Goal: Information Seeking & Learning: Learn about a topic

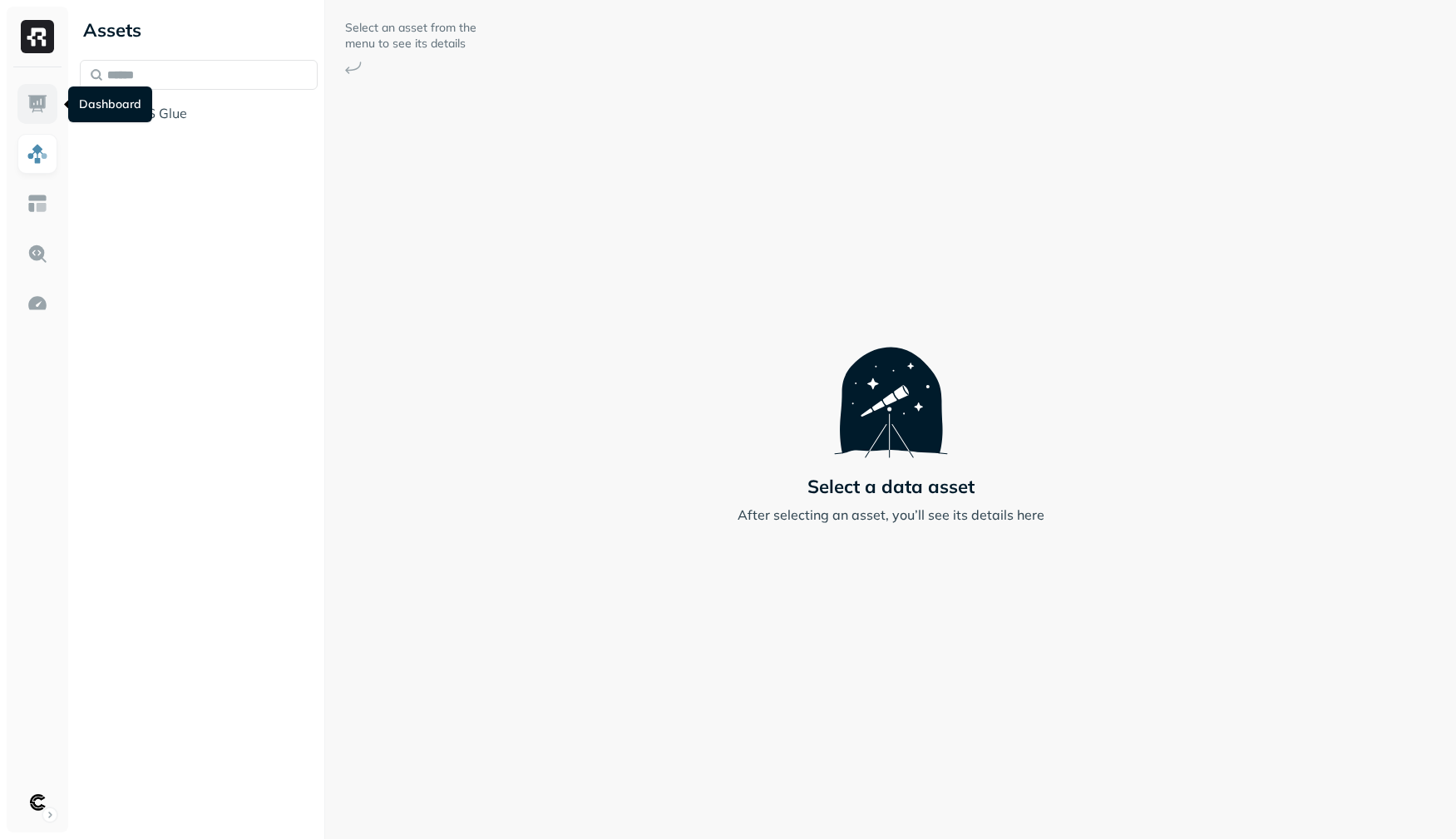
click at [39, 103] on img at bounding box center [38, 104] width 22 height 22
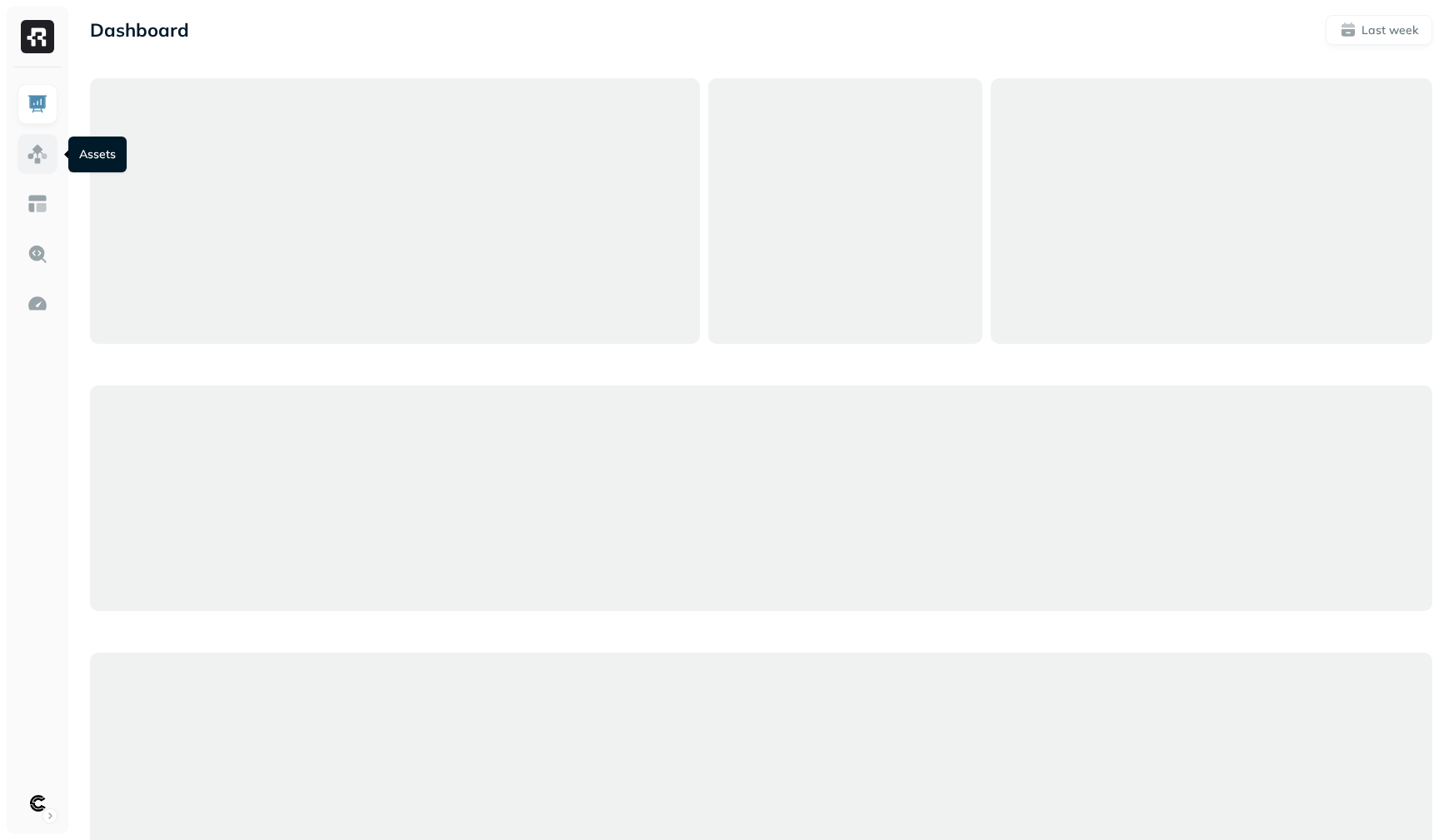
click at [35, 143] on img at bounding box center [38, 154] width 22 height 22
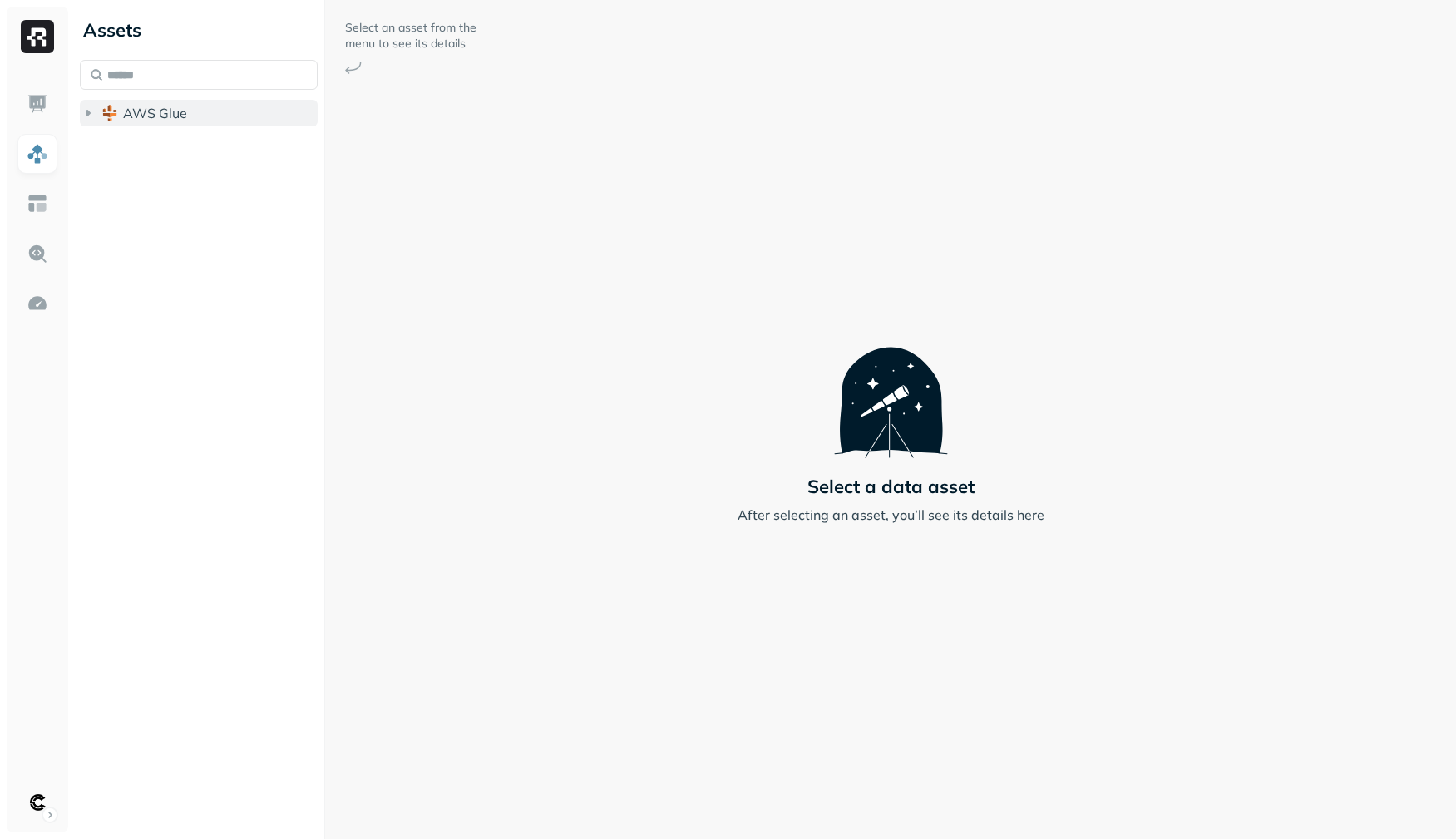
click at [108, 105] on img "button" at bounding box center [110, 114] width 17 height 17
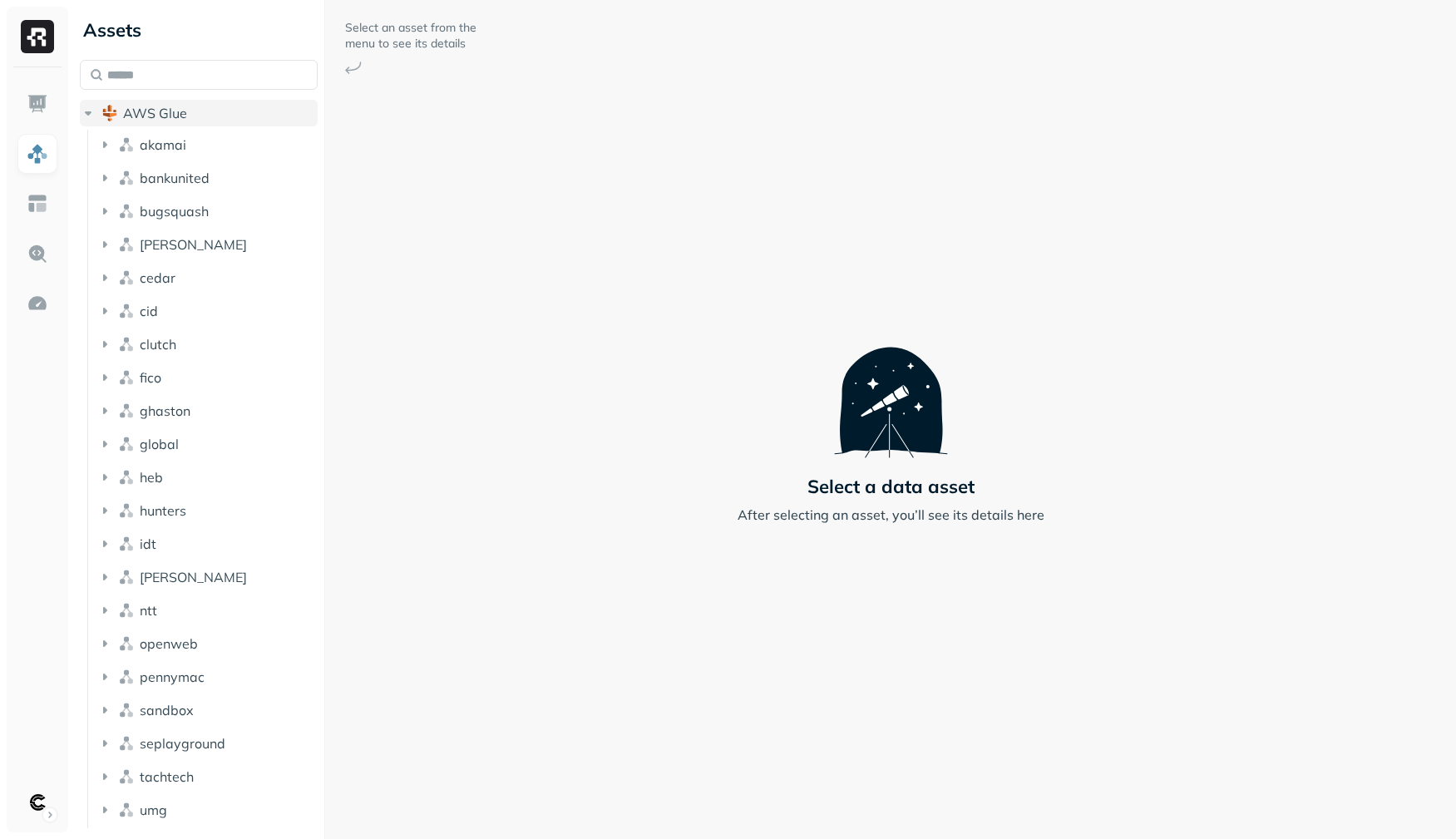
click at [125, 118] on span "AWS Glue" at bounding box center [154, 114] width 64 height 17
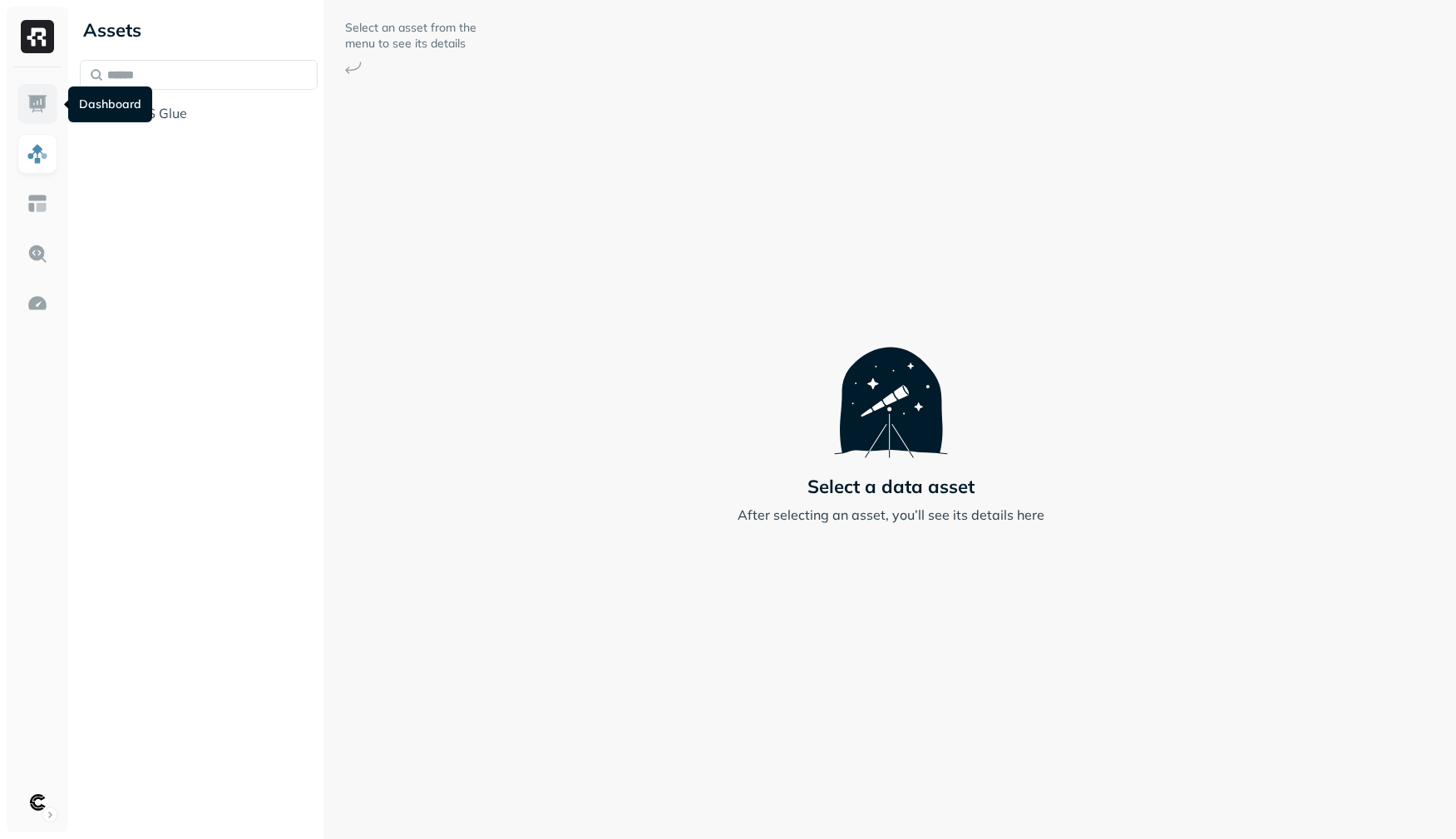
click at [49, 107] on link at bounding box center [38, 104] width 40 height 40
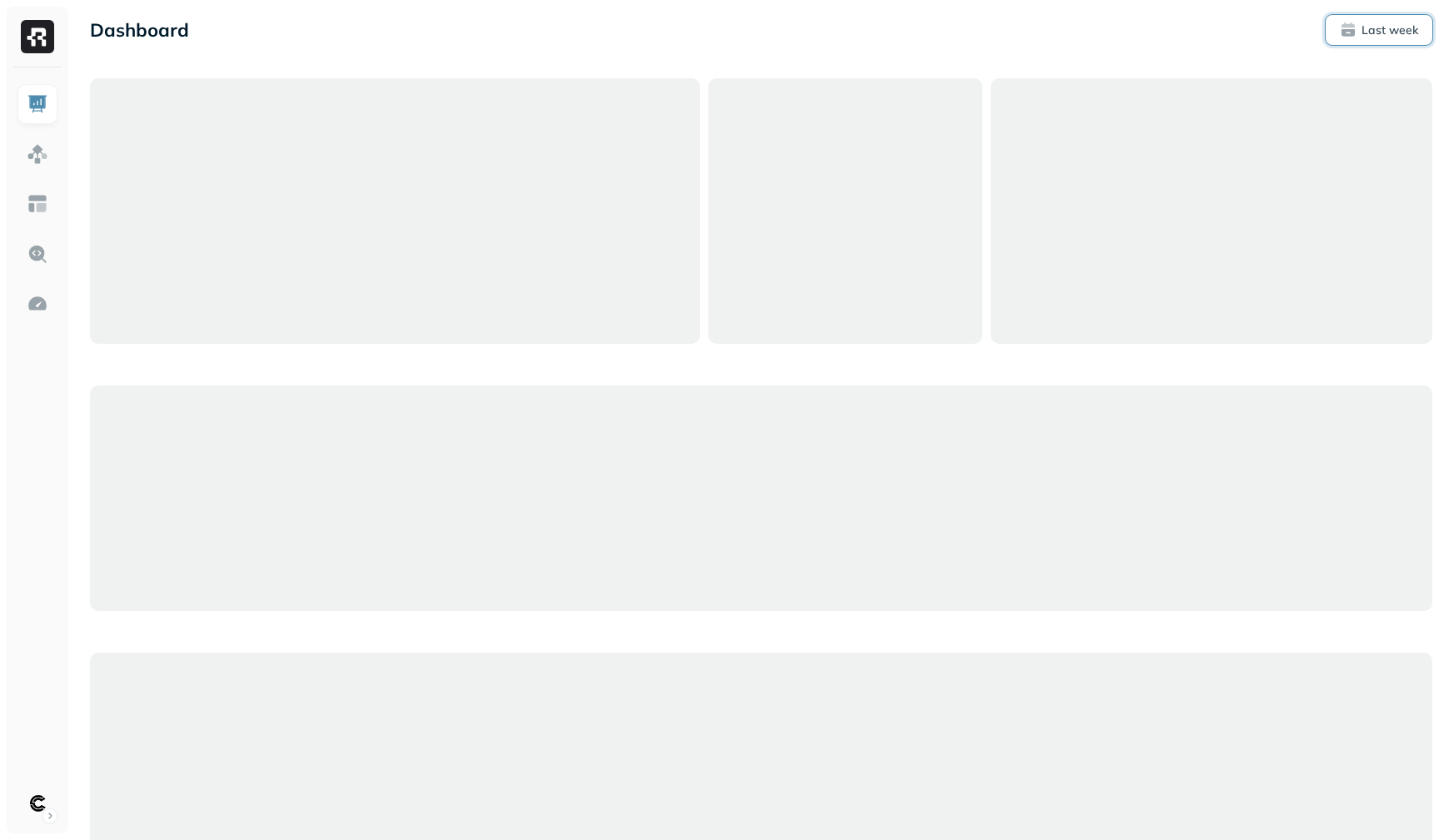
click at [1350, 26] on span "Last week" at bounding box center [1379, 30] width 79 height 17
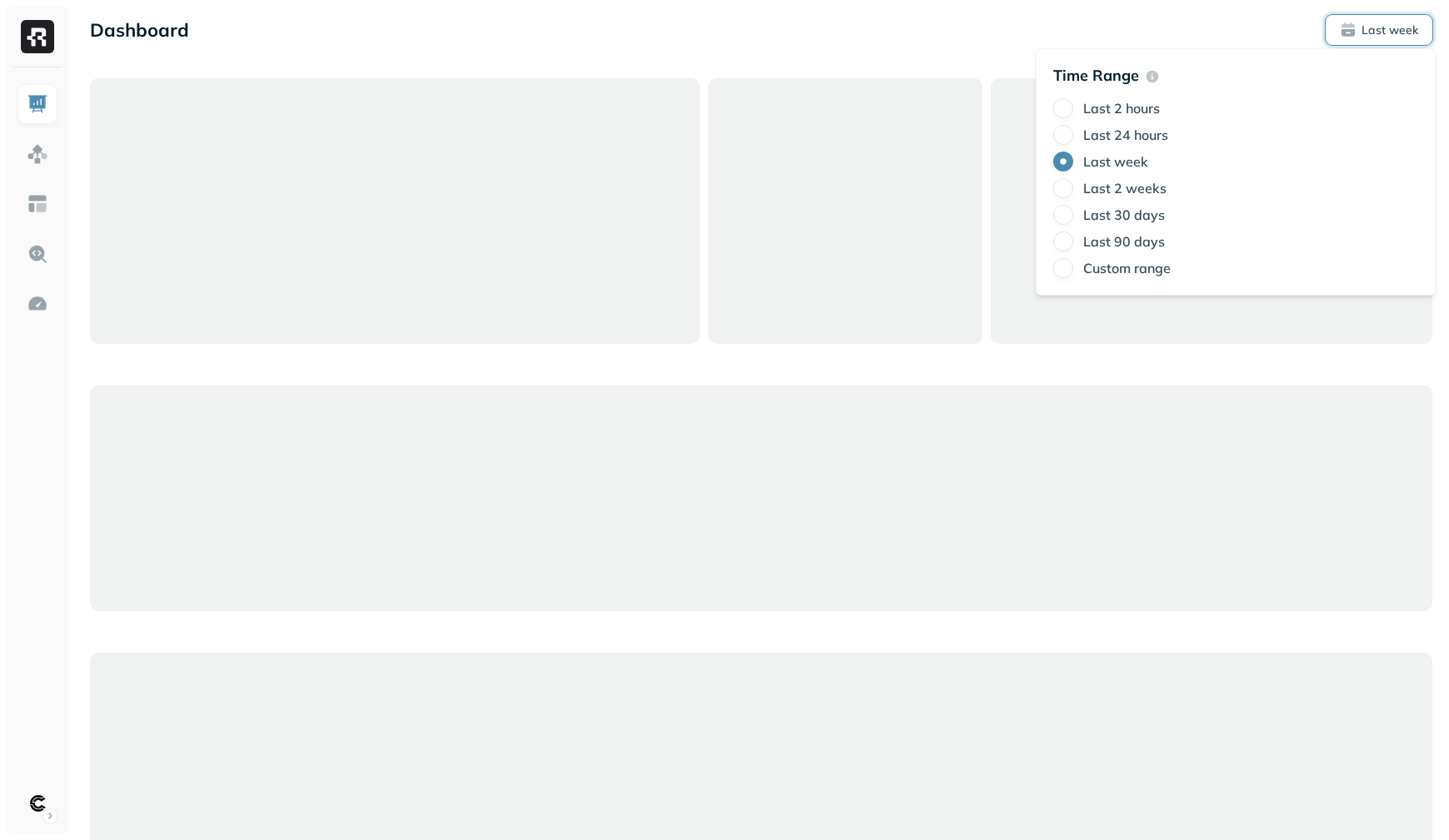
click at [1146, 106] on label "Last 2 hours" at bounding box center [1121, 109] width 77 height 17
click at [1073, 106] on button "Last 2 hours" at bounding box center [1063, 109] width 20 height 20
click at [894, 47] on div "Dashboard Last 2 hours" at bounding box center [761, 466] width 1375 height 934
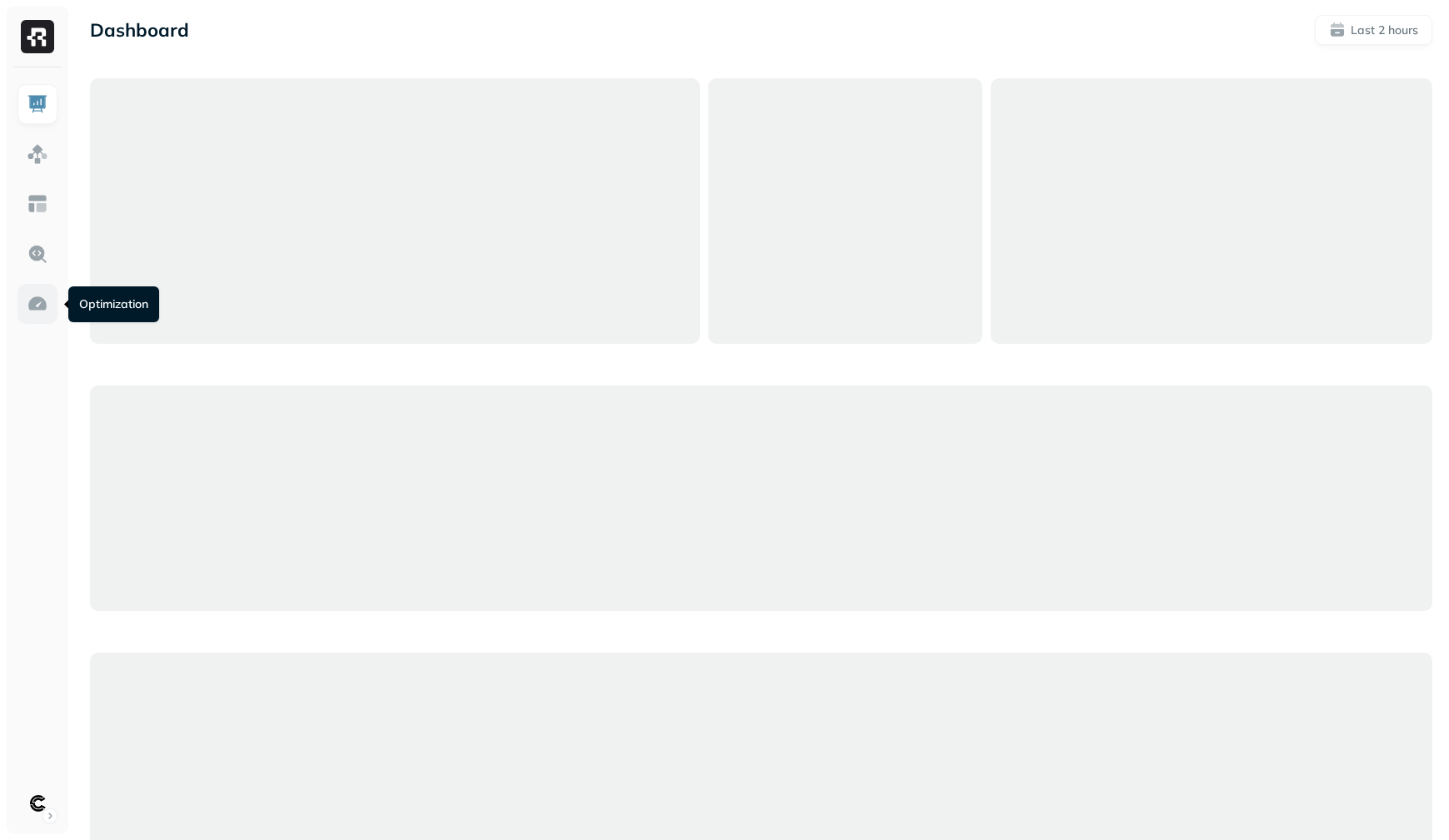
click at [28, 298] on img at bounding box center [38, 304] width 22 height 22
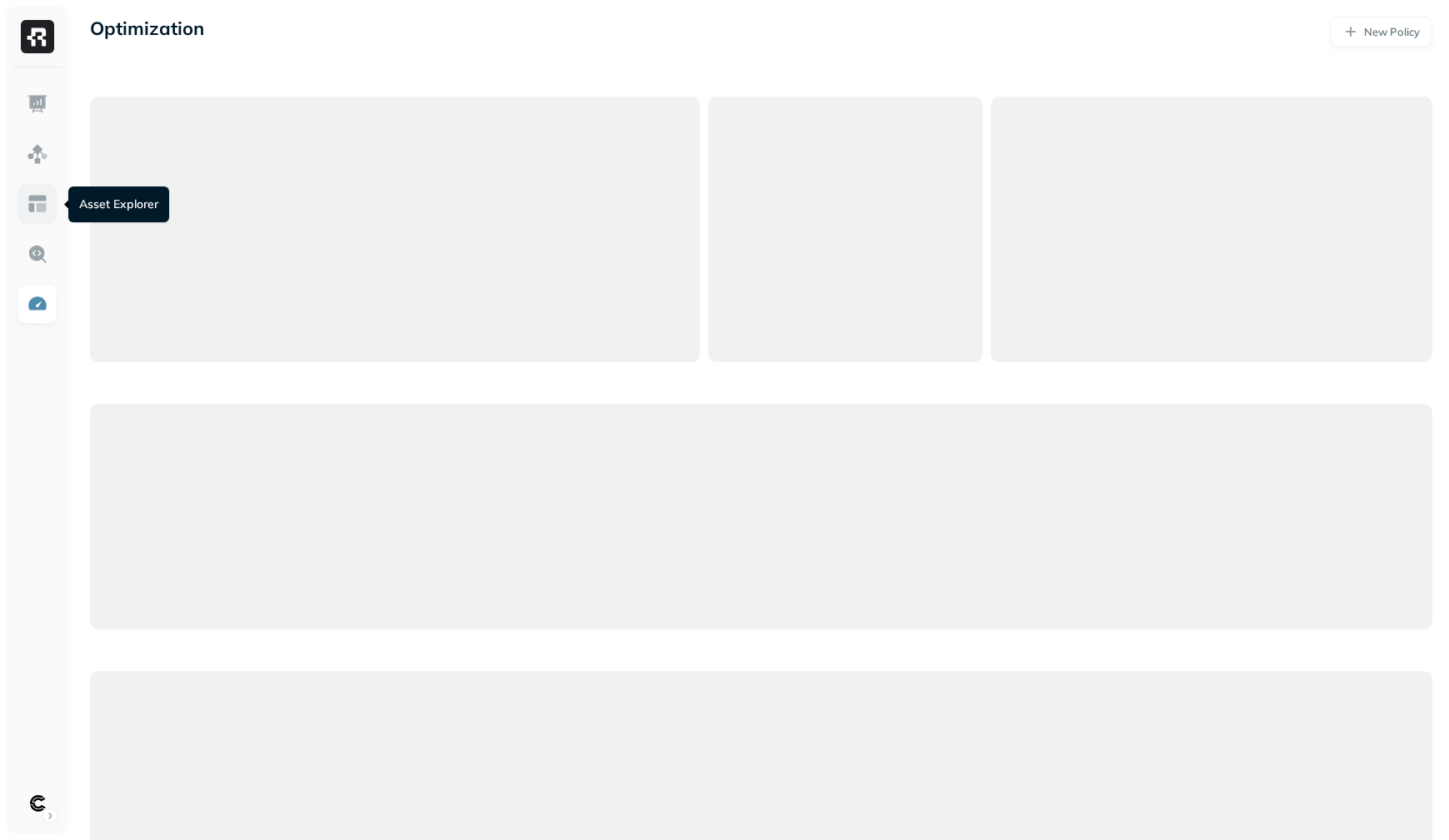
click at [38, 215] on link at bounding box center [38, 204] width 40 height 40
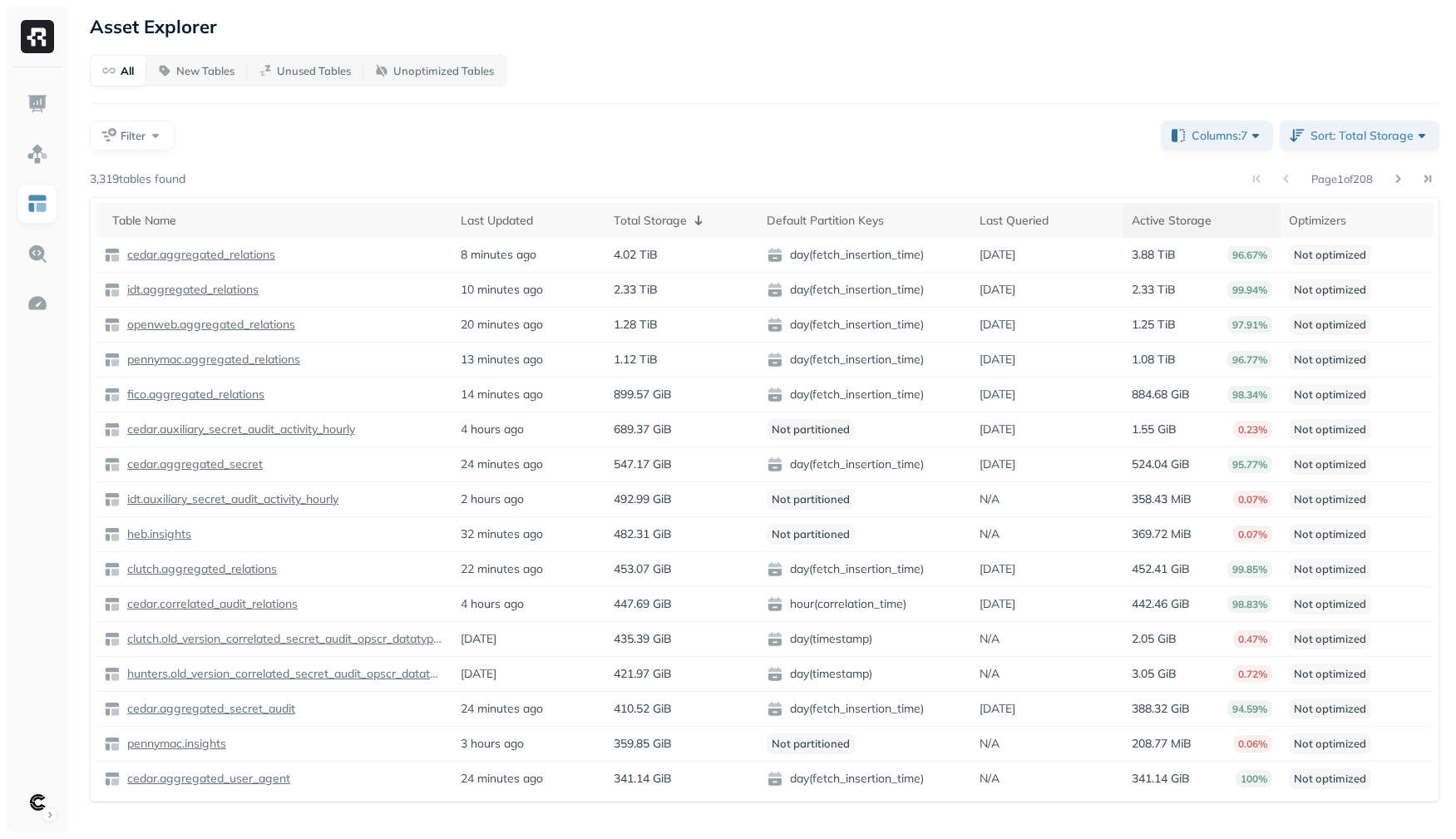
click at [1161, 230] on th "Active Storage" at bounding box center [1202, 220] width 157 height 35
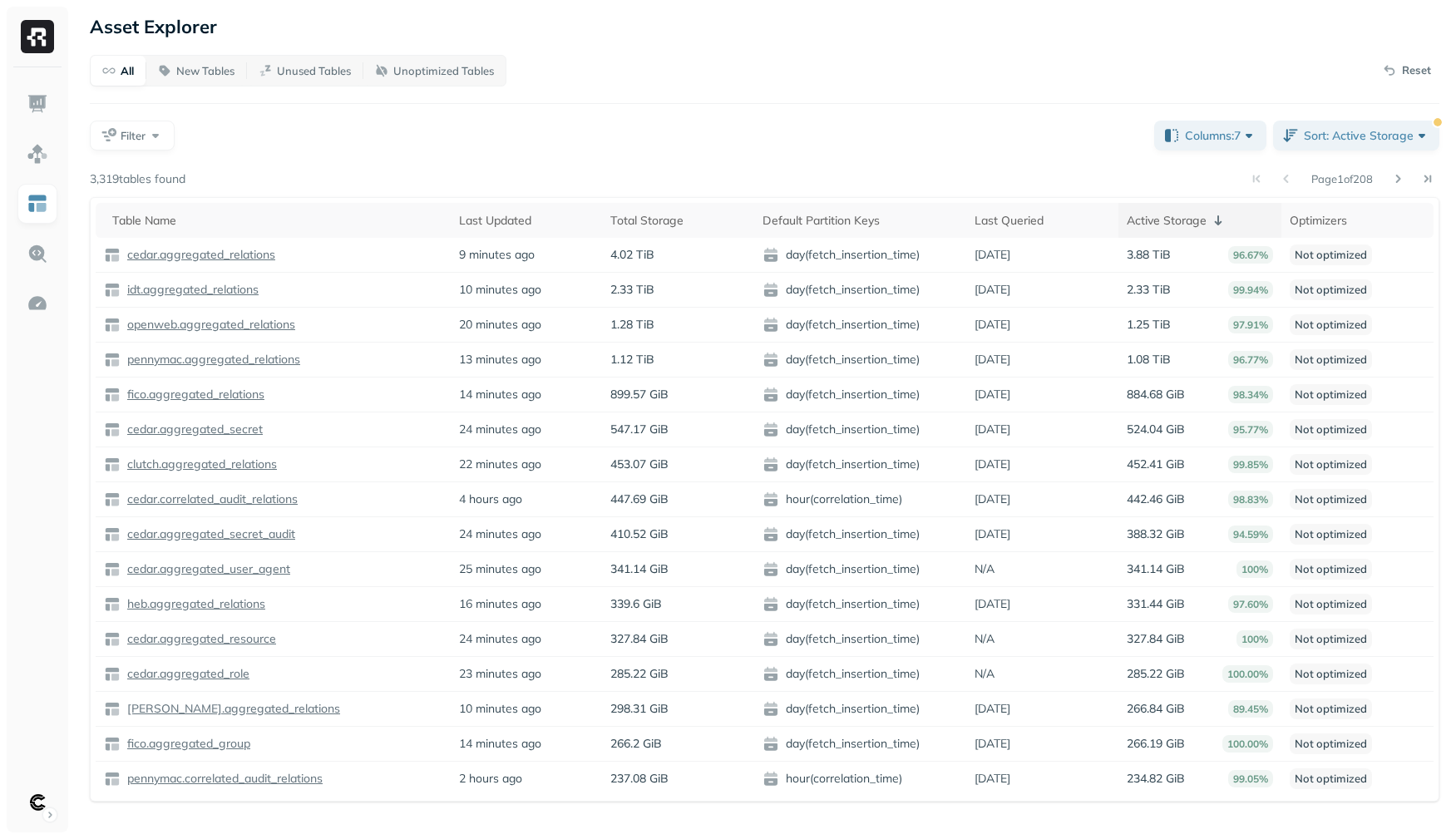
click at [1161, 230] on th "Active Storage" at bounding box center [1199, 220] width 163 height 35
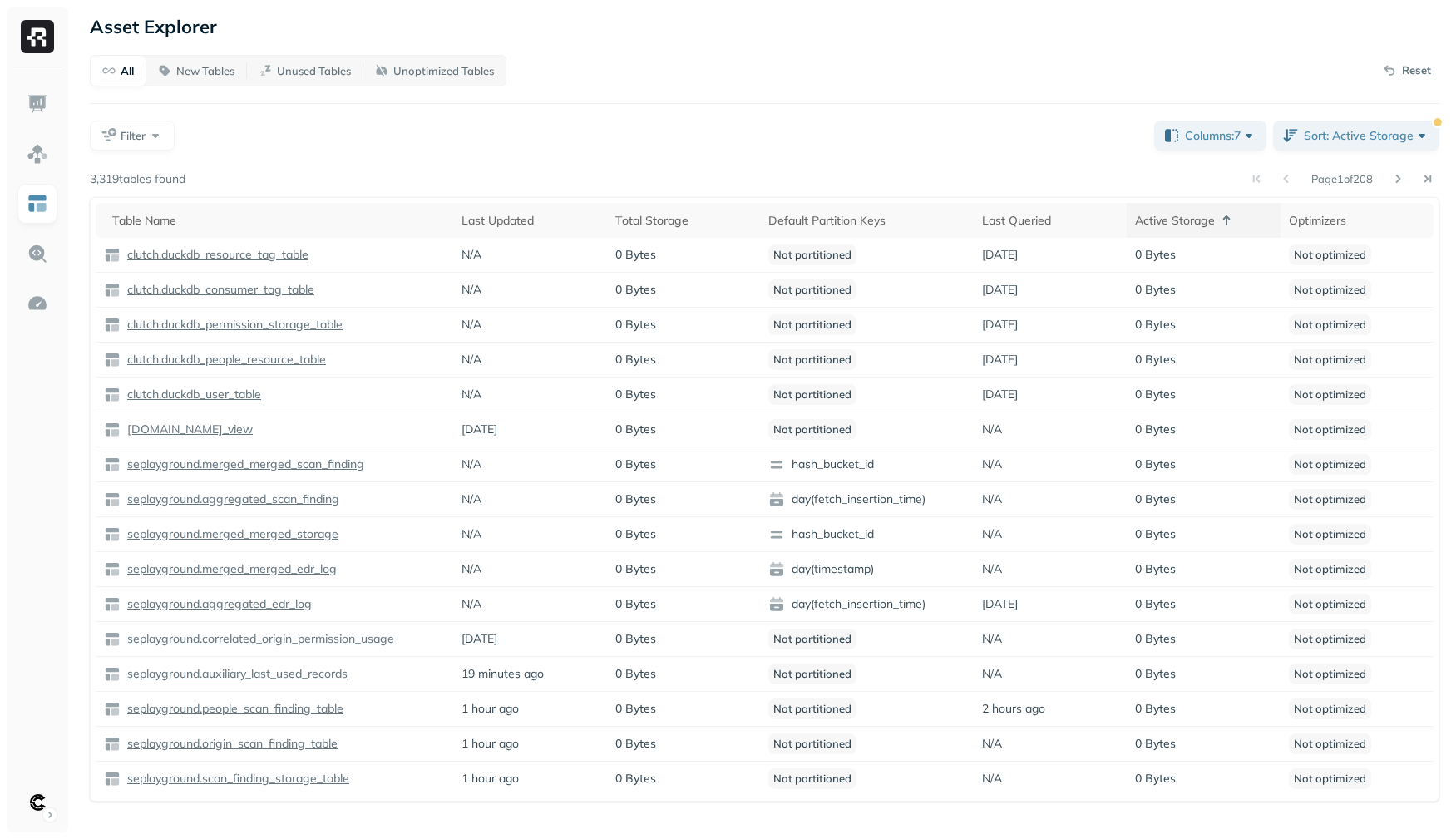
click at [1197, 229] on div "Active Storage" at bounding box center [1202, 220] width 136 height 20
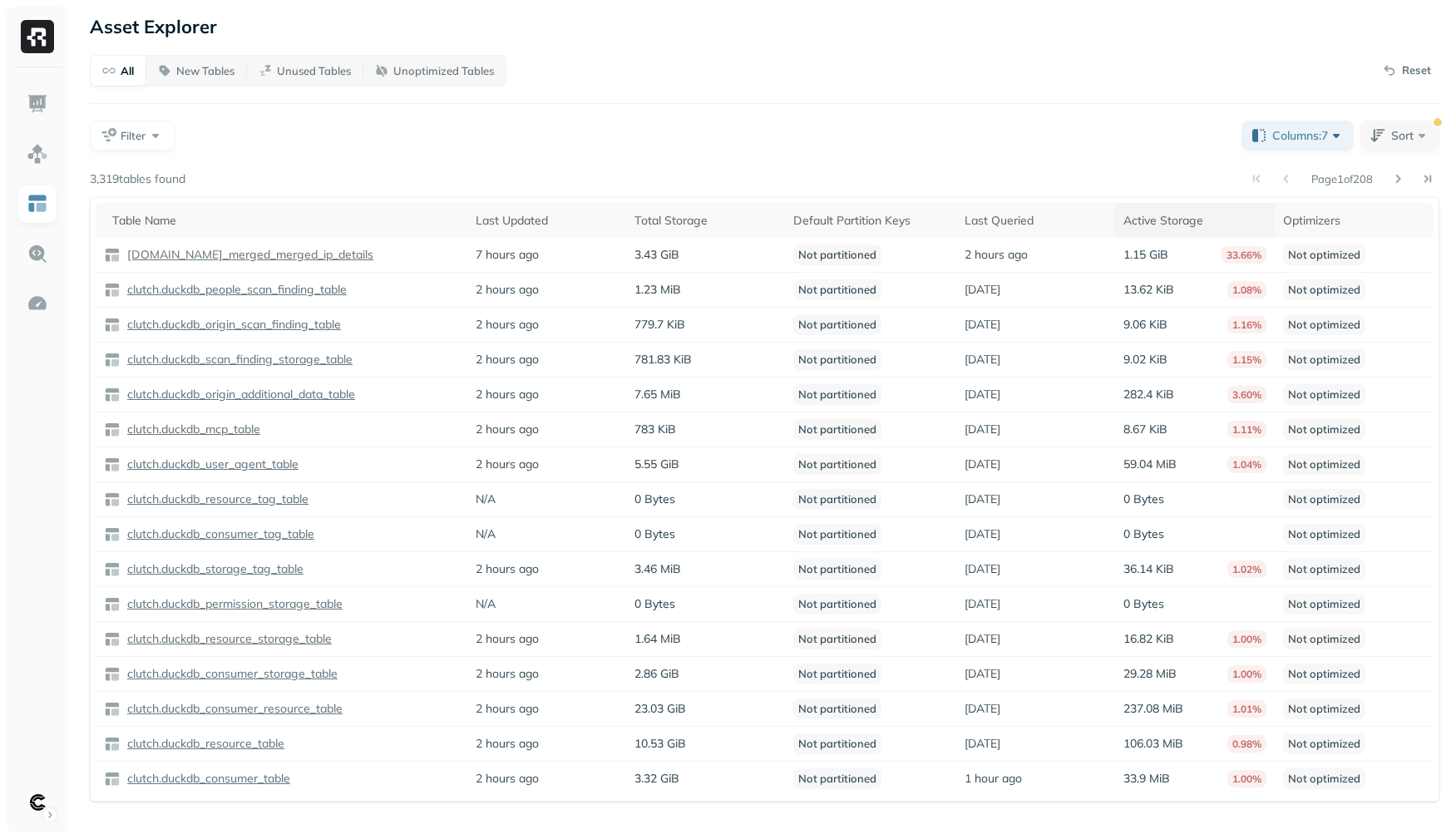
click at [1197, 229] on th "Active Storage" at bounding box center [1194, 220] width 159 height 35
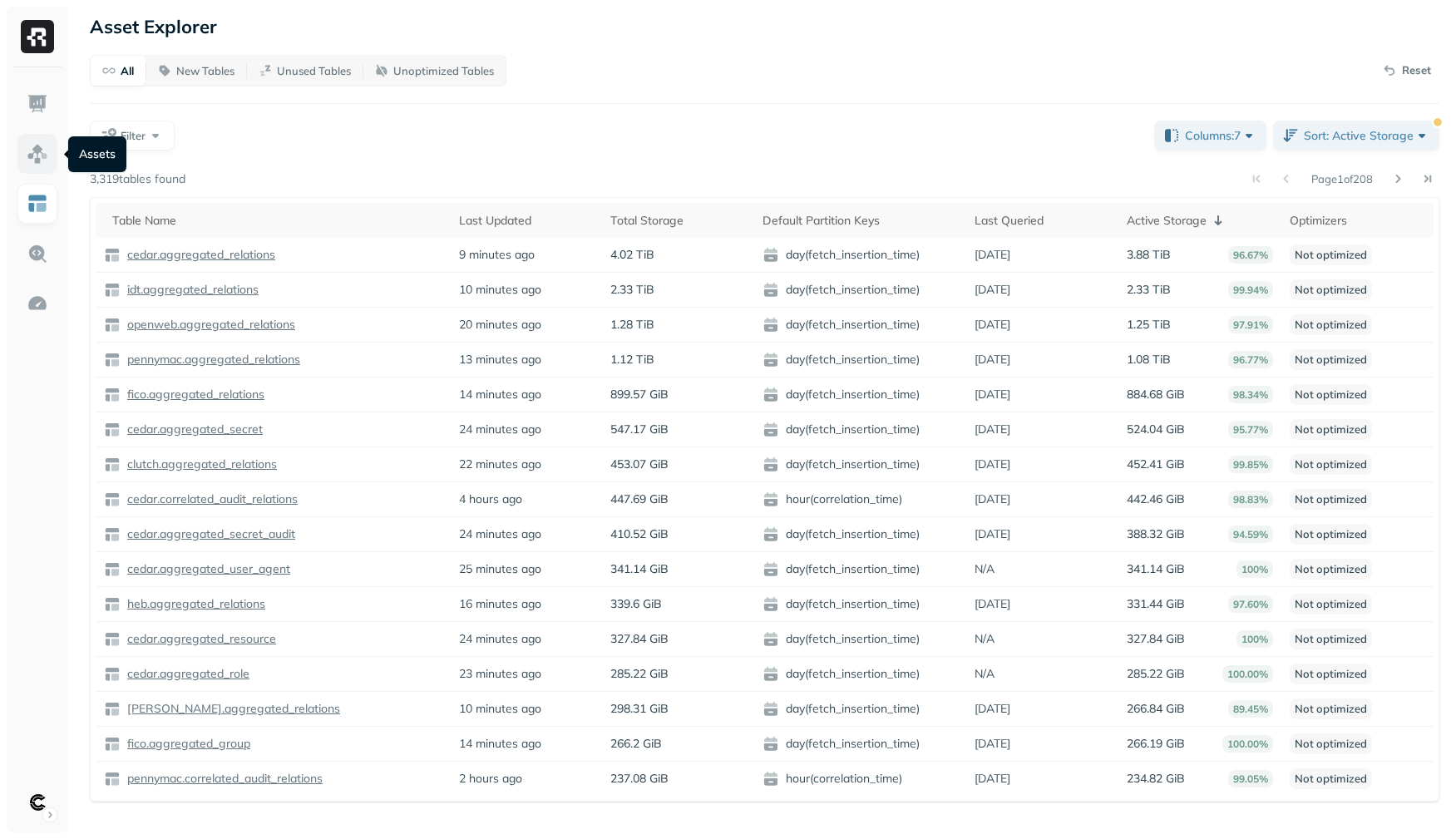
click at [29, 156] on img at bounding box center [38, 154] width 22 height 22
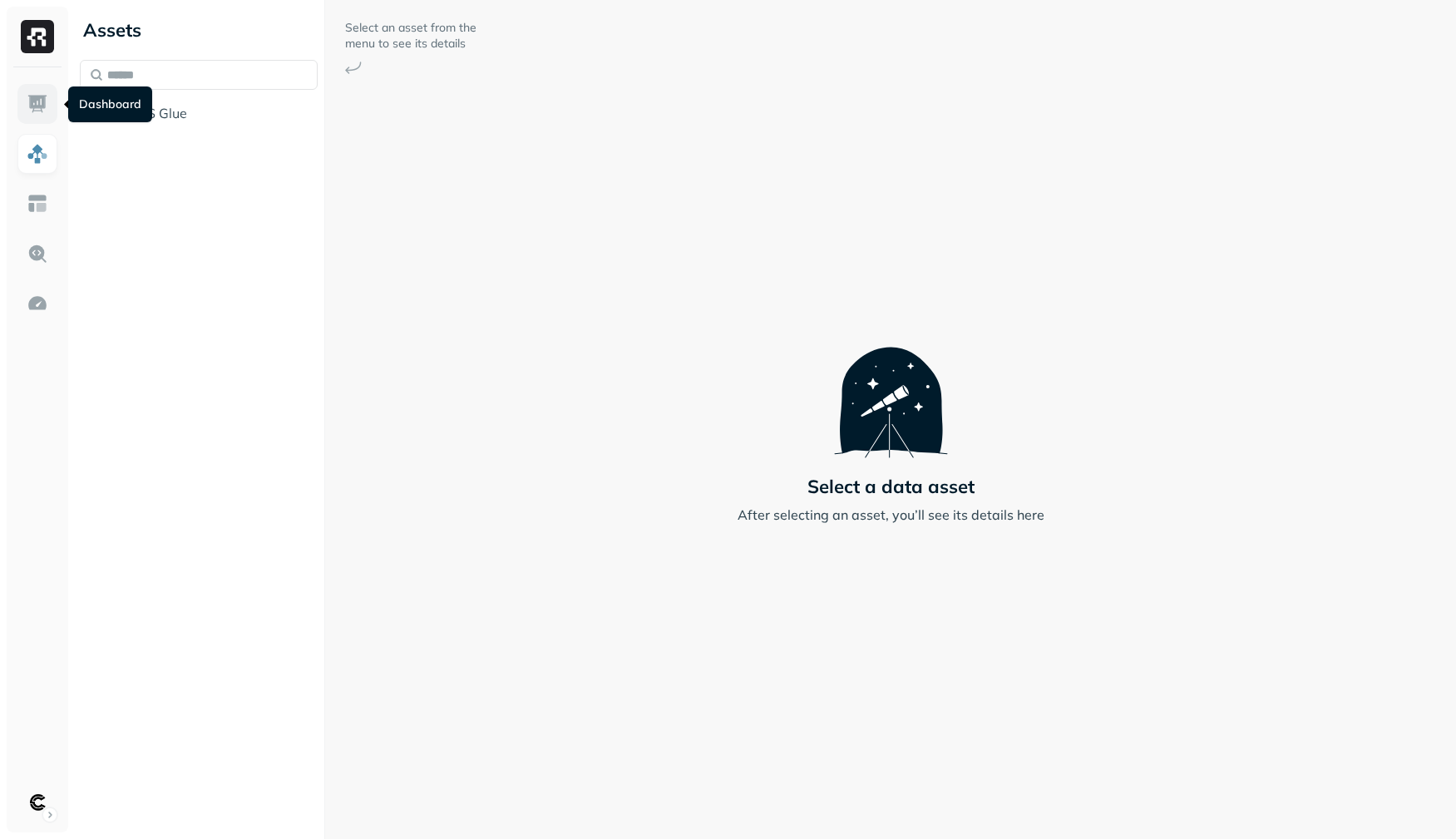
click at [53, 114] on link at bounding box center [38, 104] width 40 height 40
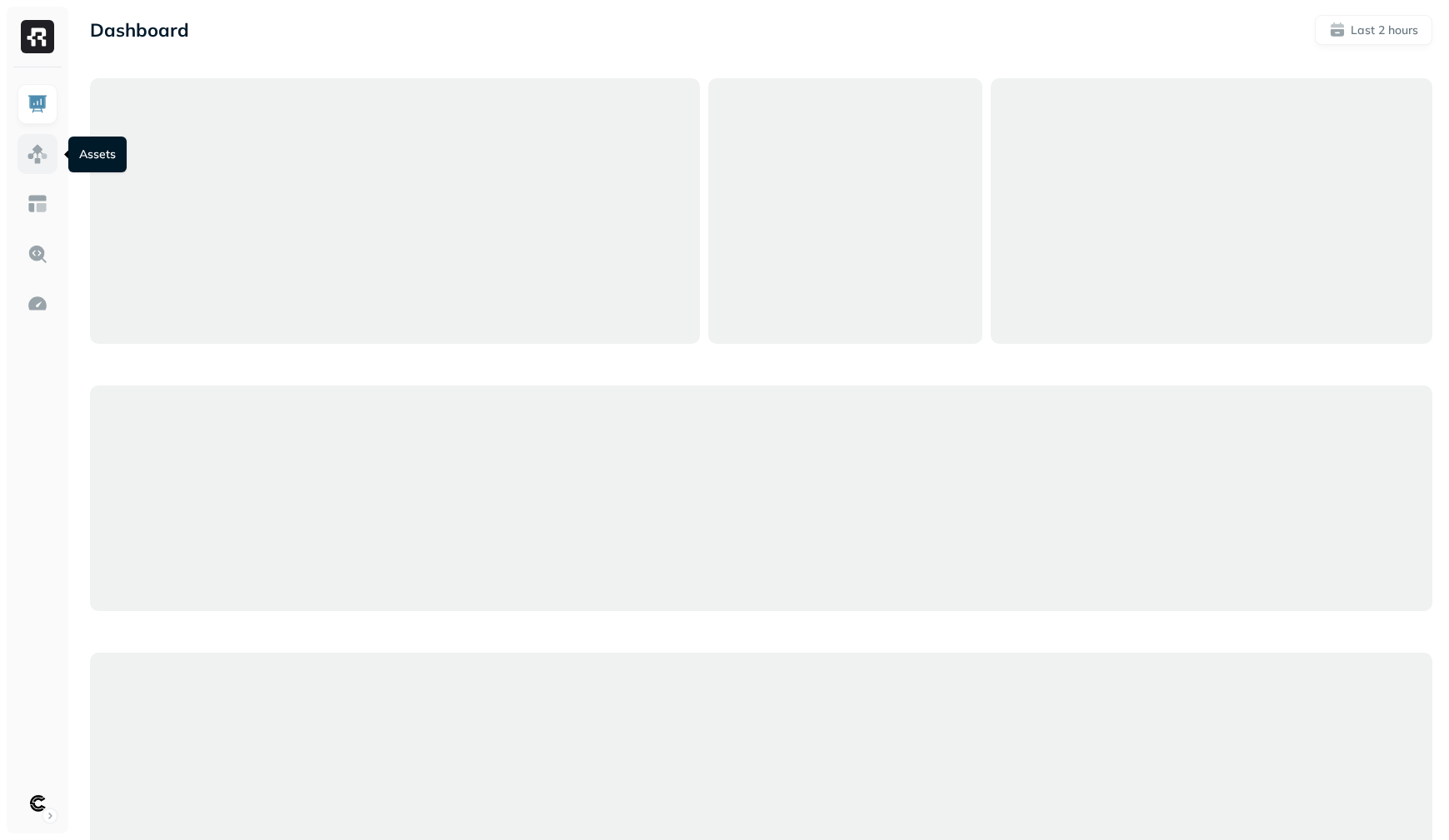
click at [38, 164] on img at bounding box center [38, 154] width 22 height 22
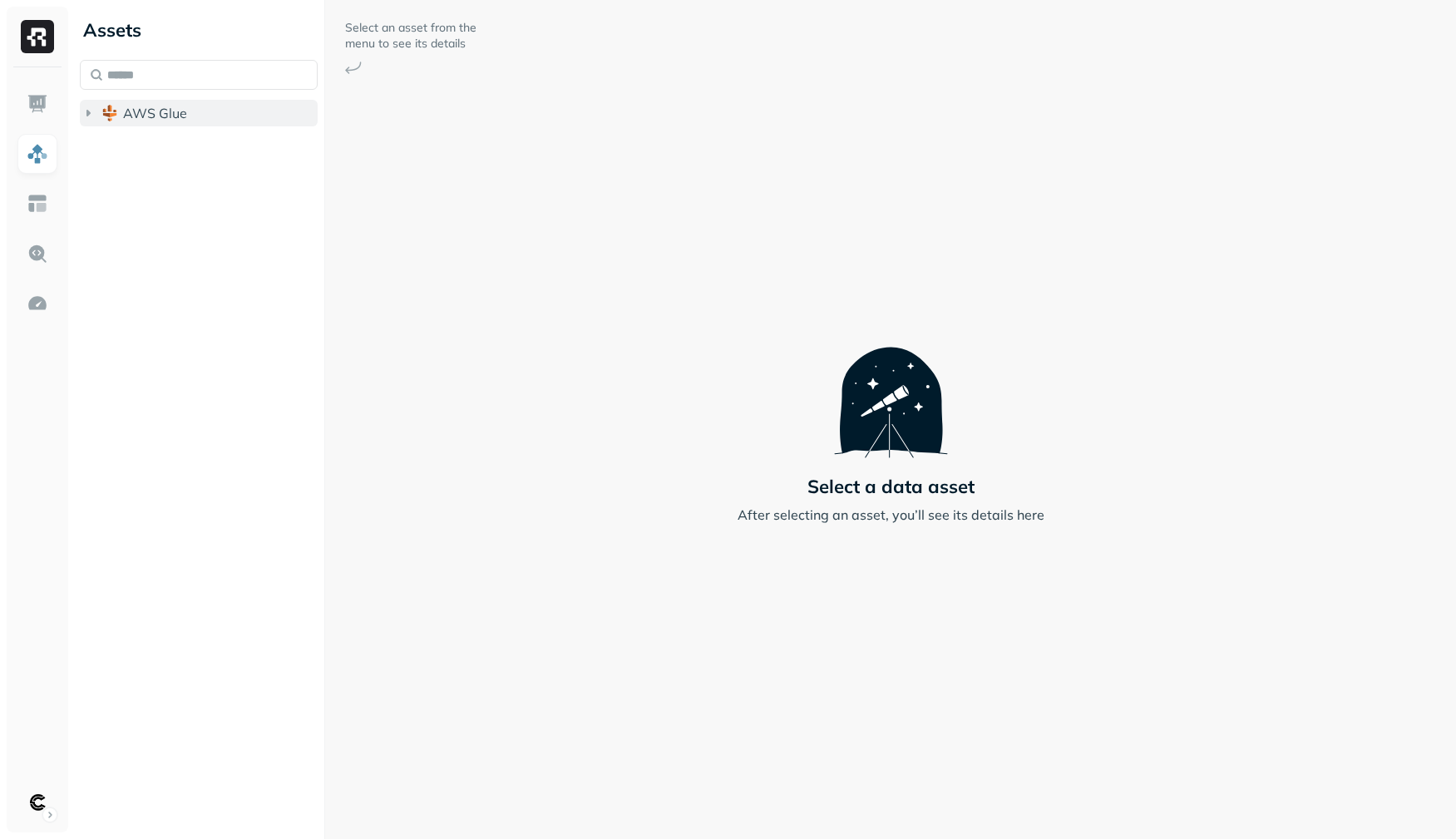
click at [113, 111] on img "button" at bounding box center [110, 114] width 17 height 17
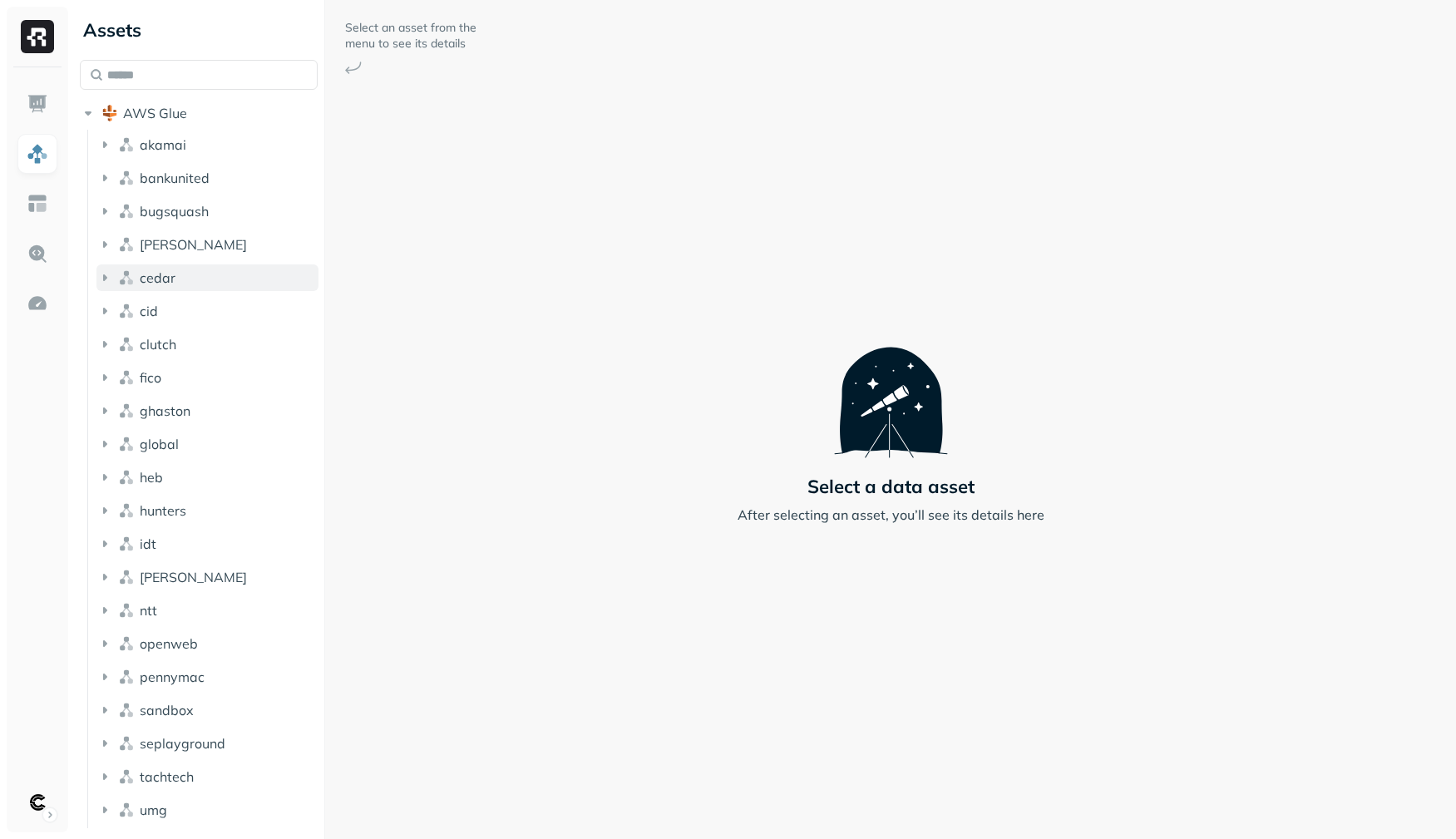
click at [177, 285] on button "cedar" at bounding box center [208, 278] width 222 height 27
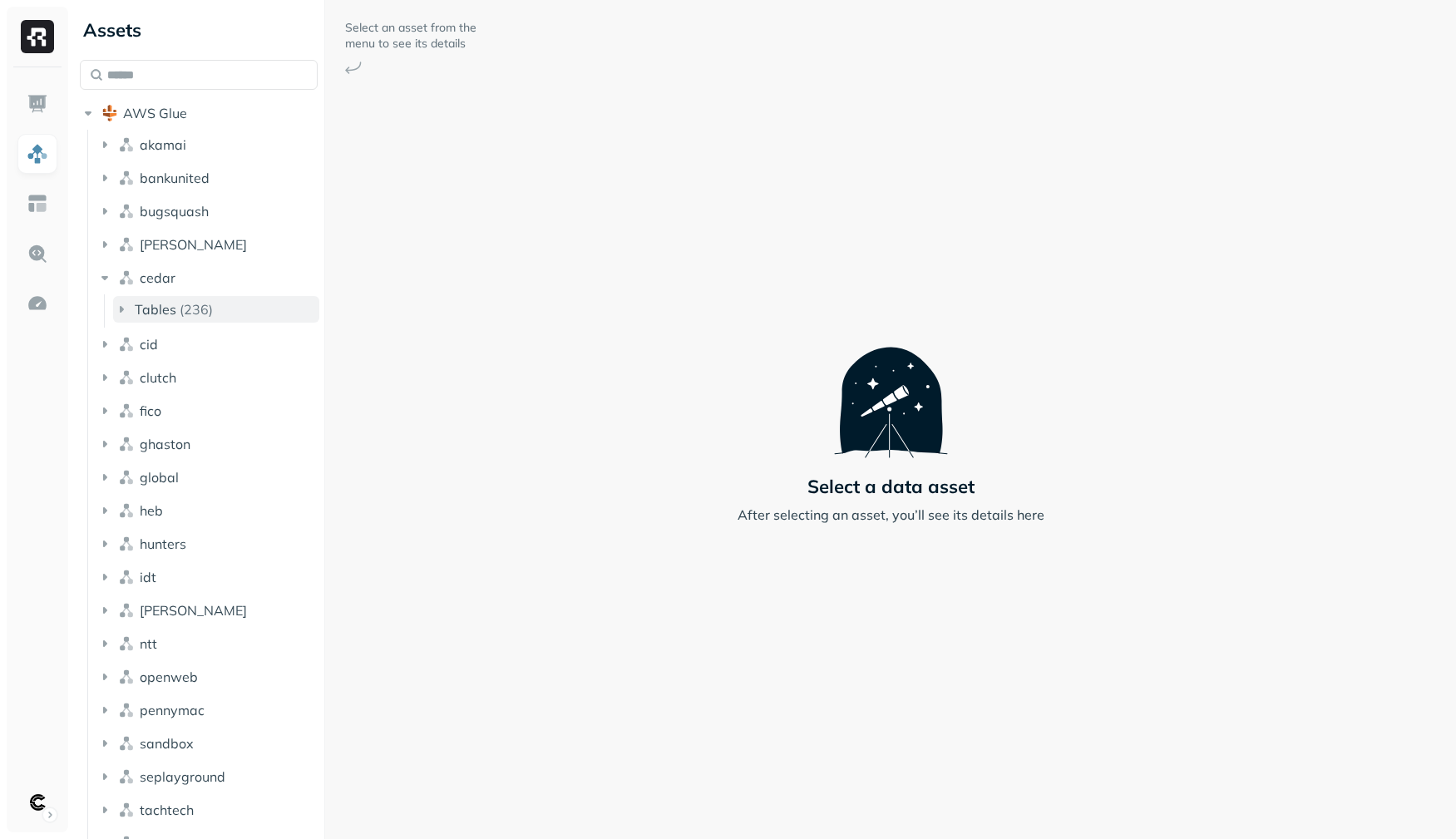
click at [170, 318] on button "Tables ( 236 )" at bounding box center [215, 310] width 206 height 27
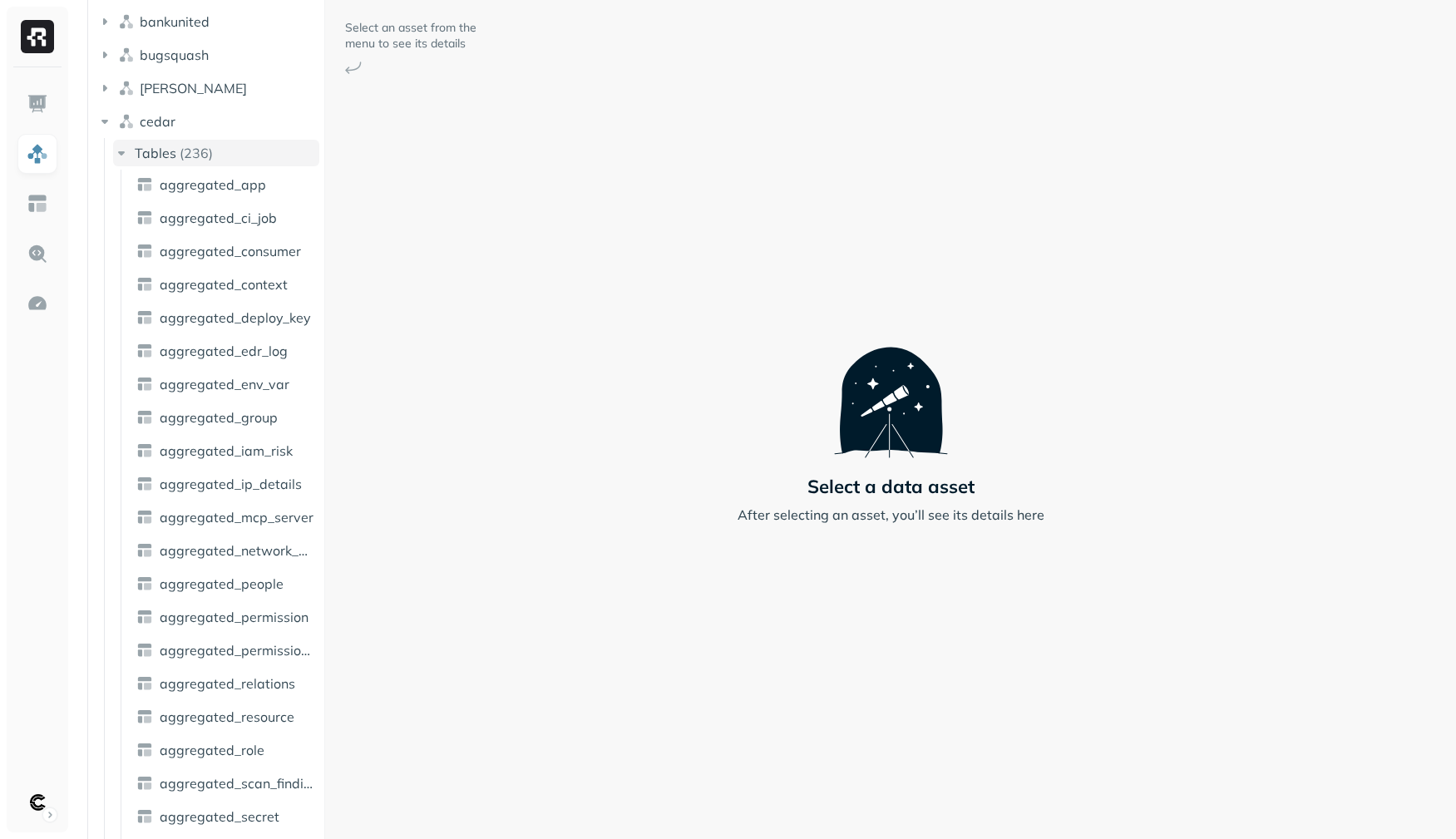
click at [124, 144] on icon "button" at bounding box center [121, 153] width 17 height 17
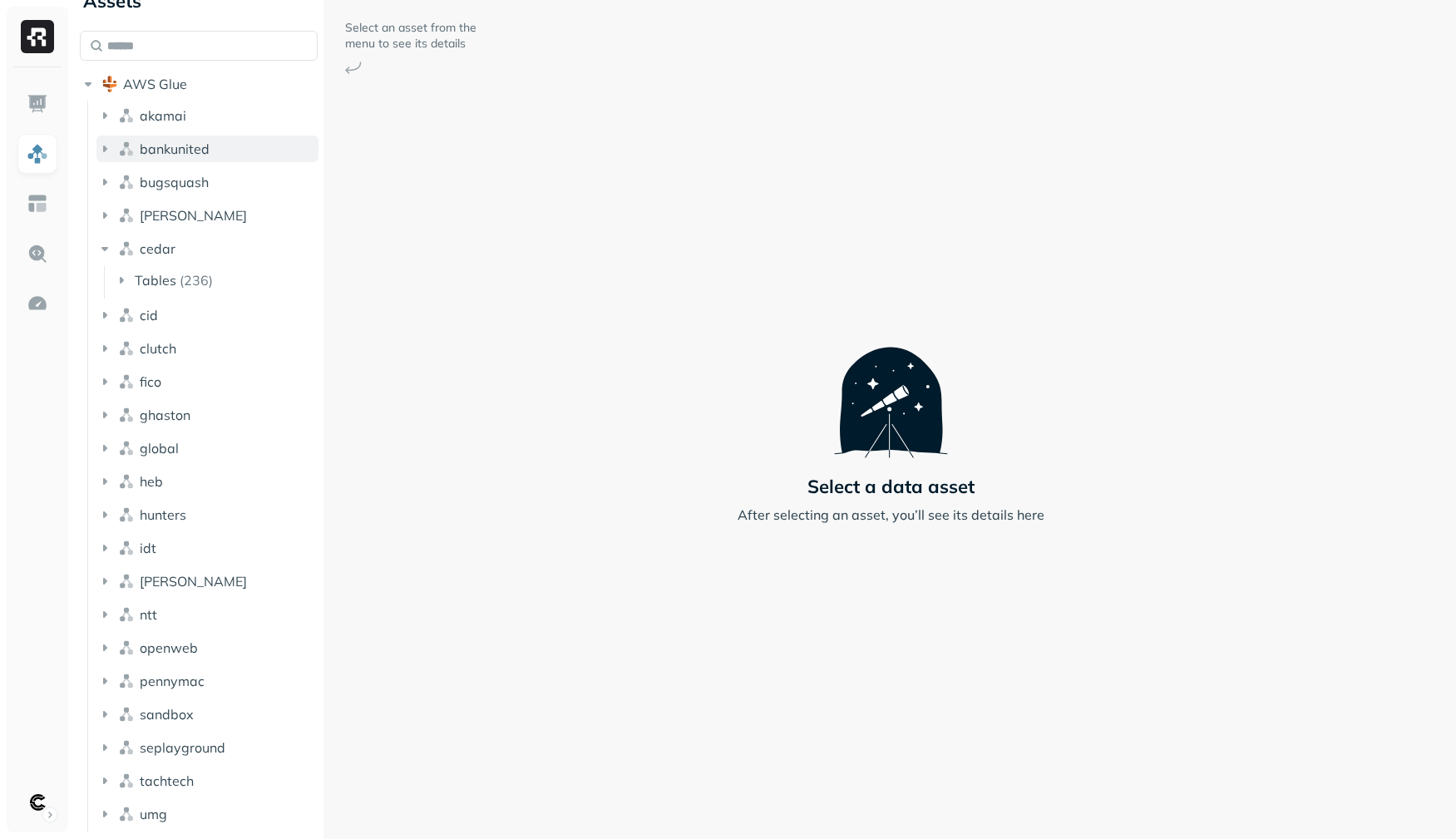
scroll to position [29, 0]
click at [134, 385] on img "button" at bounding box center [126, 382] width 17 height 17
click at [138, 414] on span "Tables" at bounding box center [155, 413] width 42 height 17
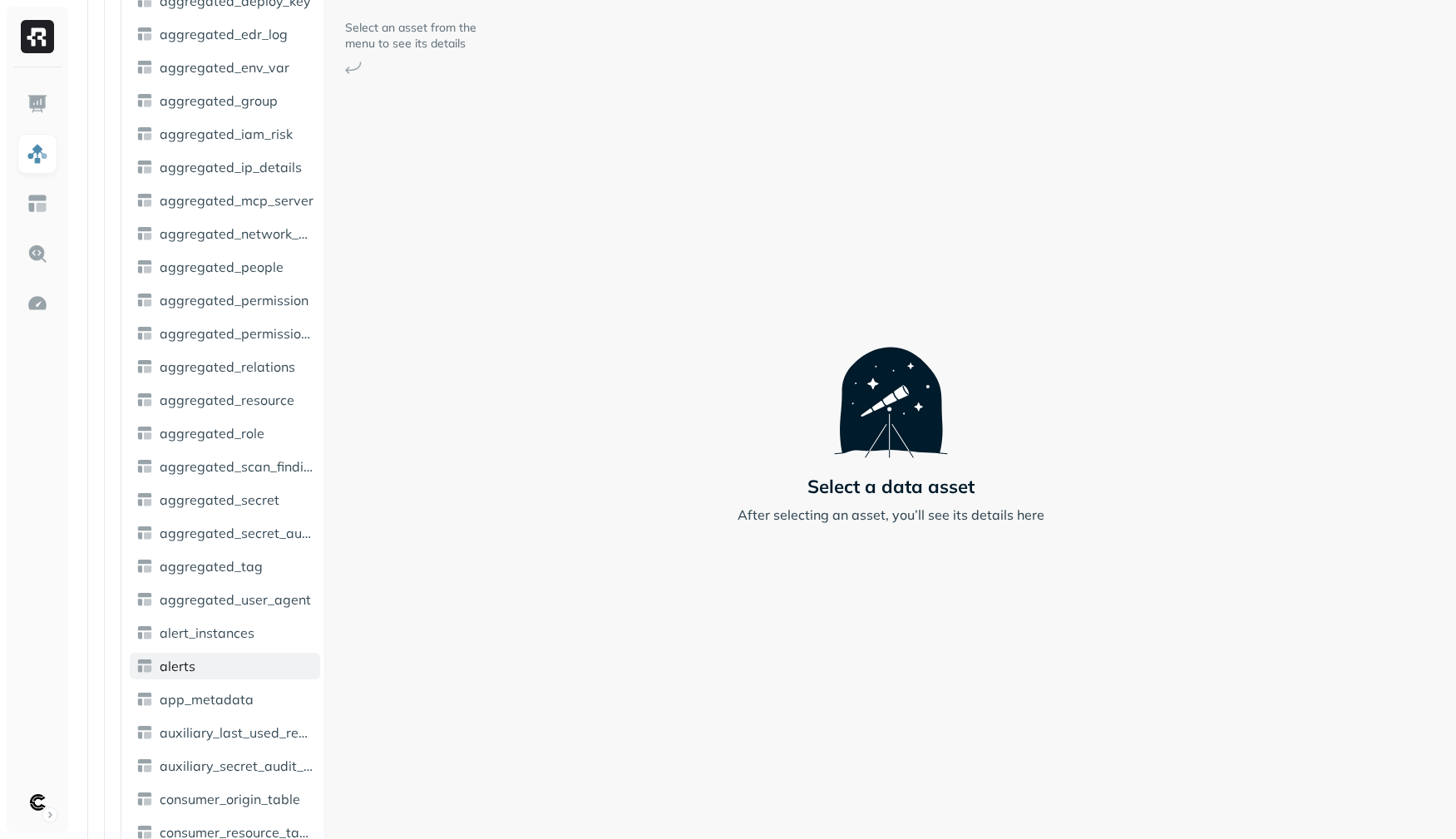
scroll to position [692, 0]
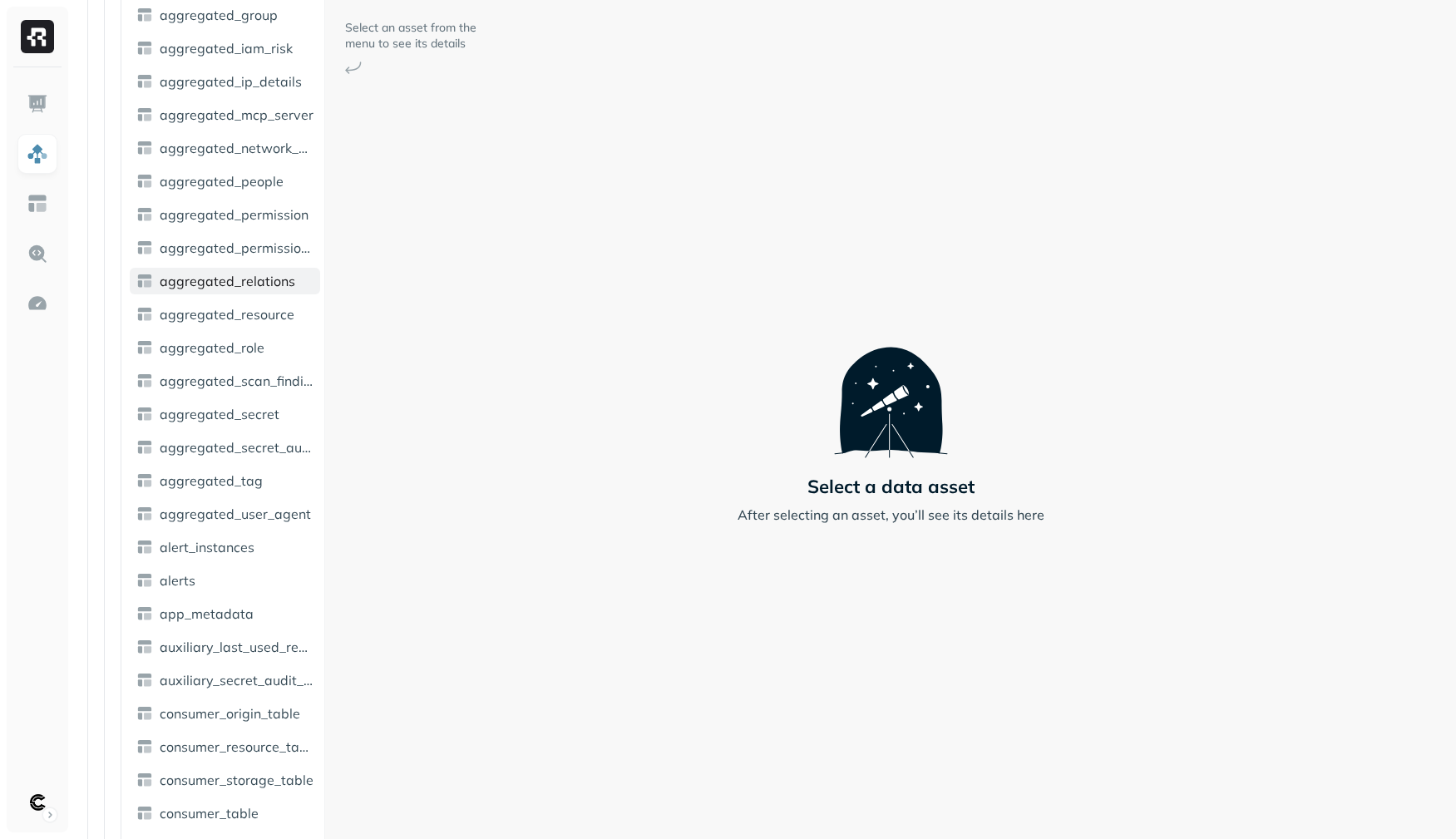
click at [193, 278] on span "aggregated_relations" at bounding box center [227, 281] width 135 height 17
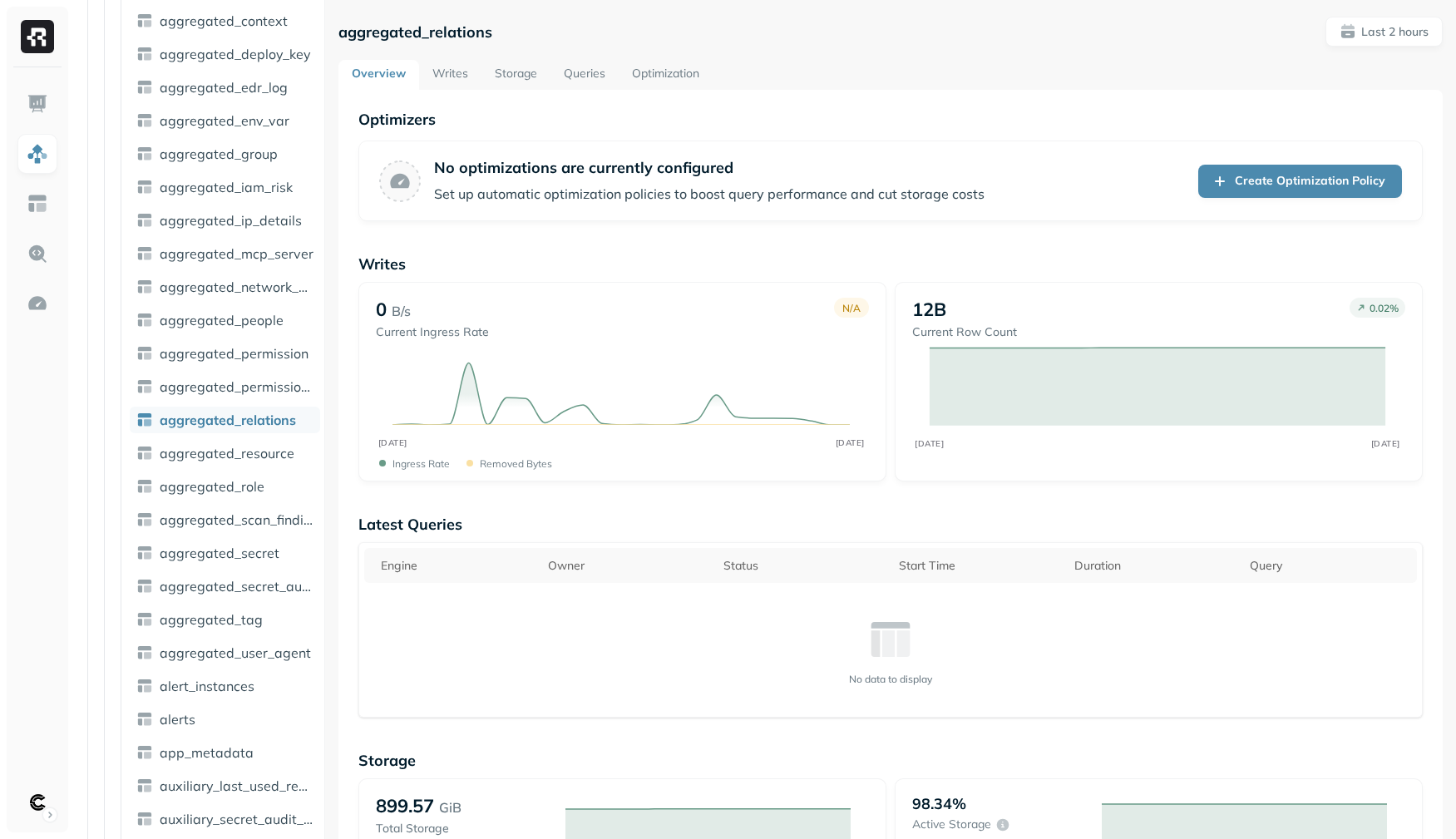
click at [446, 74] on link "Writes" at bounding box center [450, 75] width 63 height 30
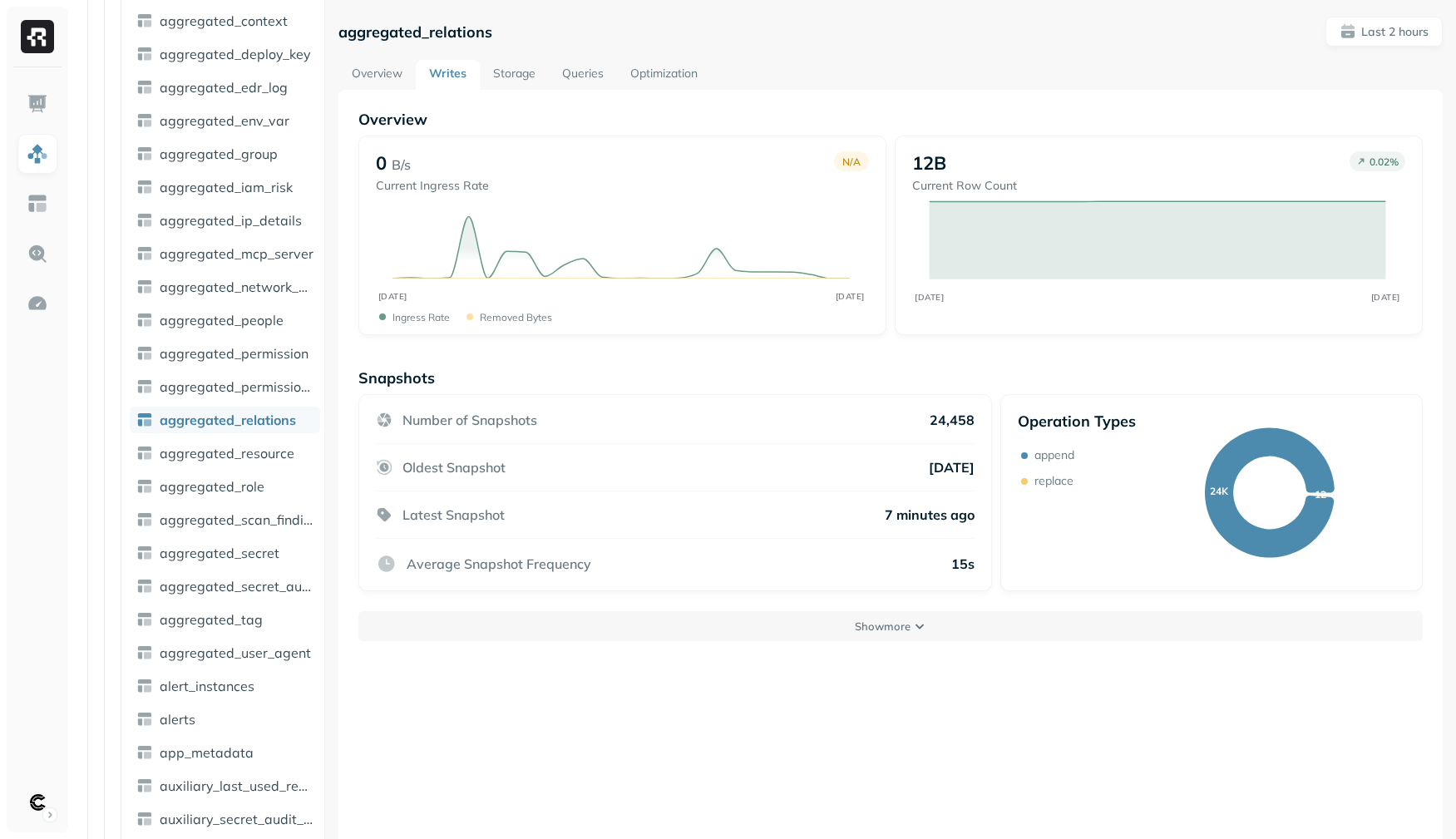
click at [508, 78] on link "Storage" at bounding box center [514, 75] width 69 height 30
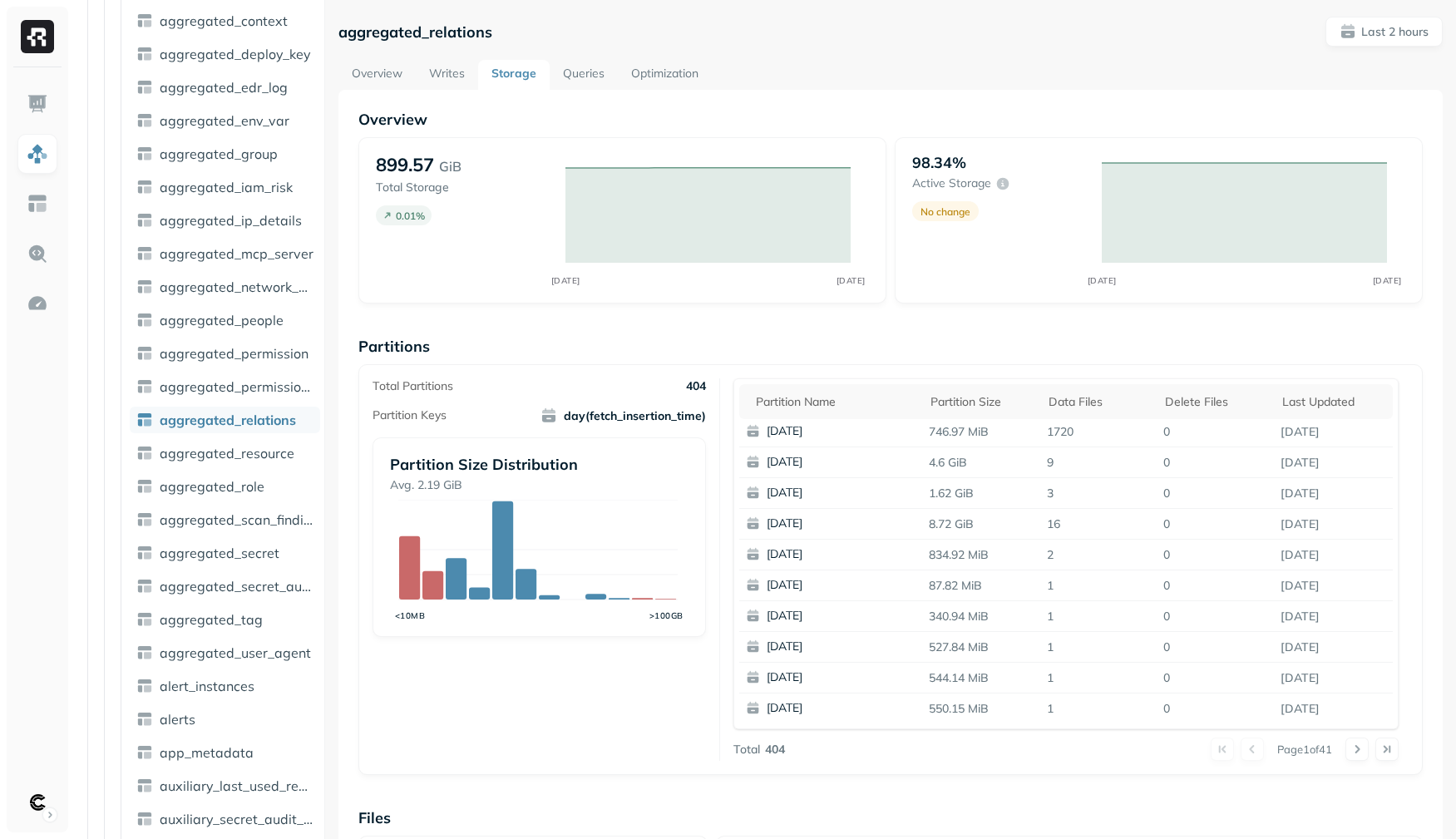
click at [557, 78] on link "Queries" at bounding box center [584, 75] width 68 height 30
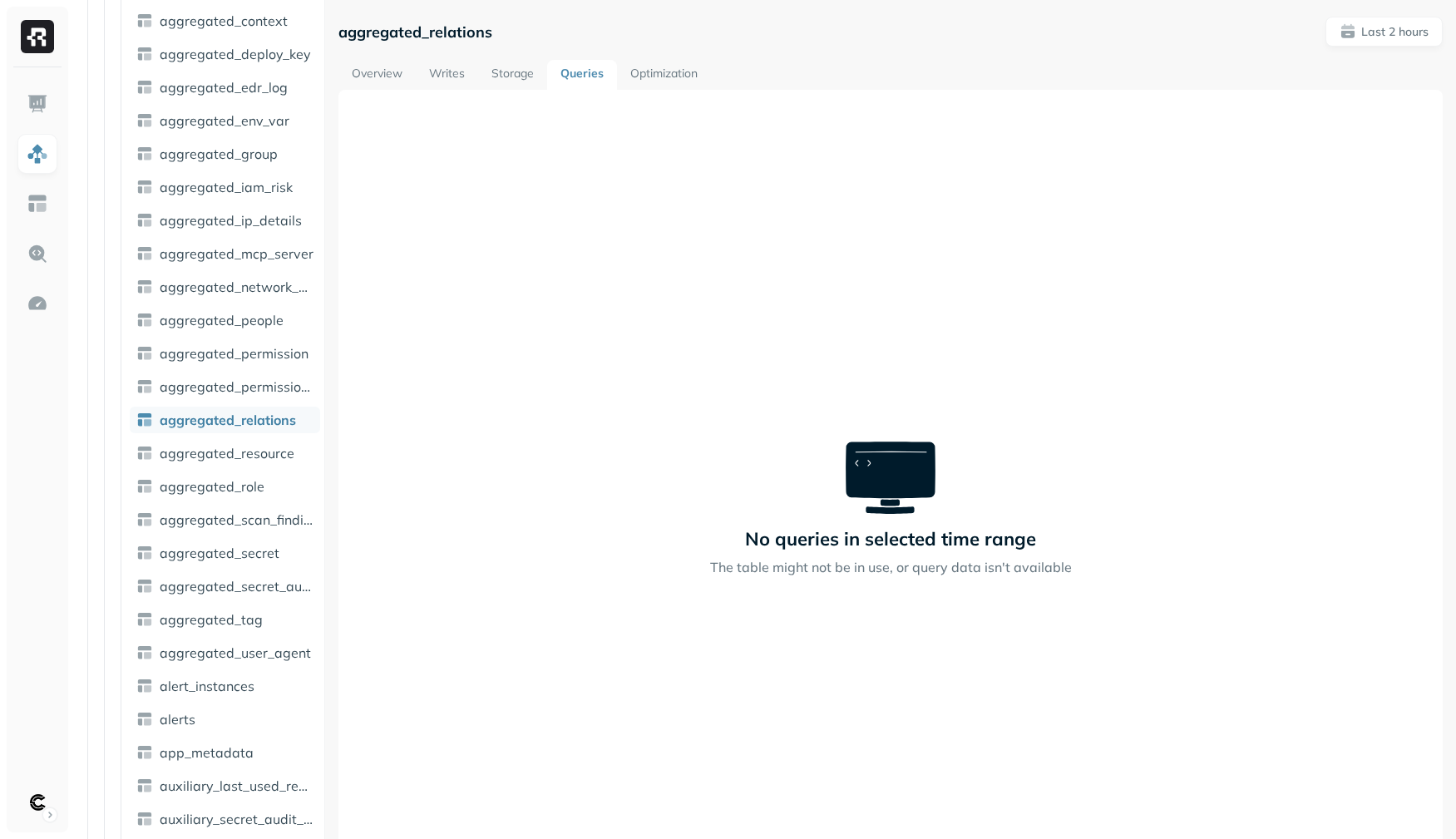
click at [616, 82] on link "Queries" at bounding box center [582, 75] width 70 height 30
click at [636, 81] on link "Optimization" at bounding box center [663, 75] width 94 height 30
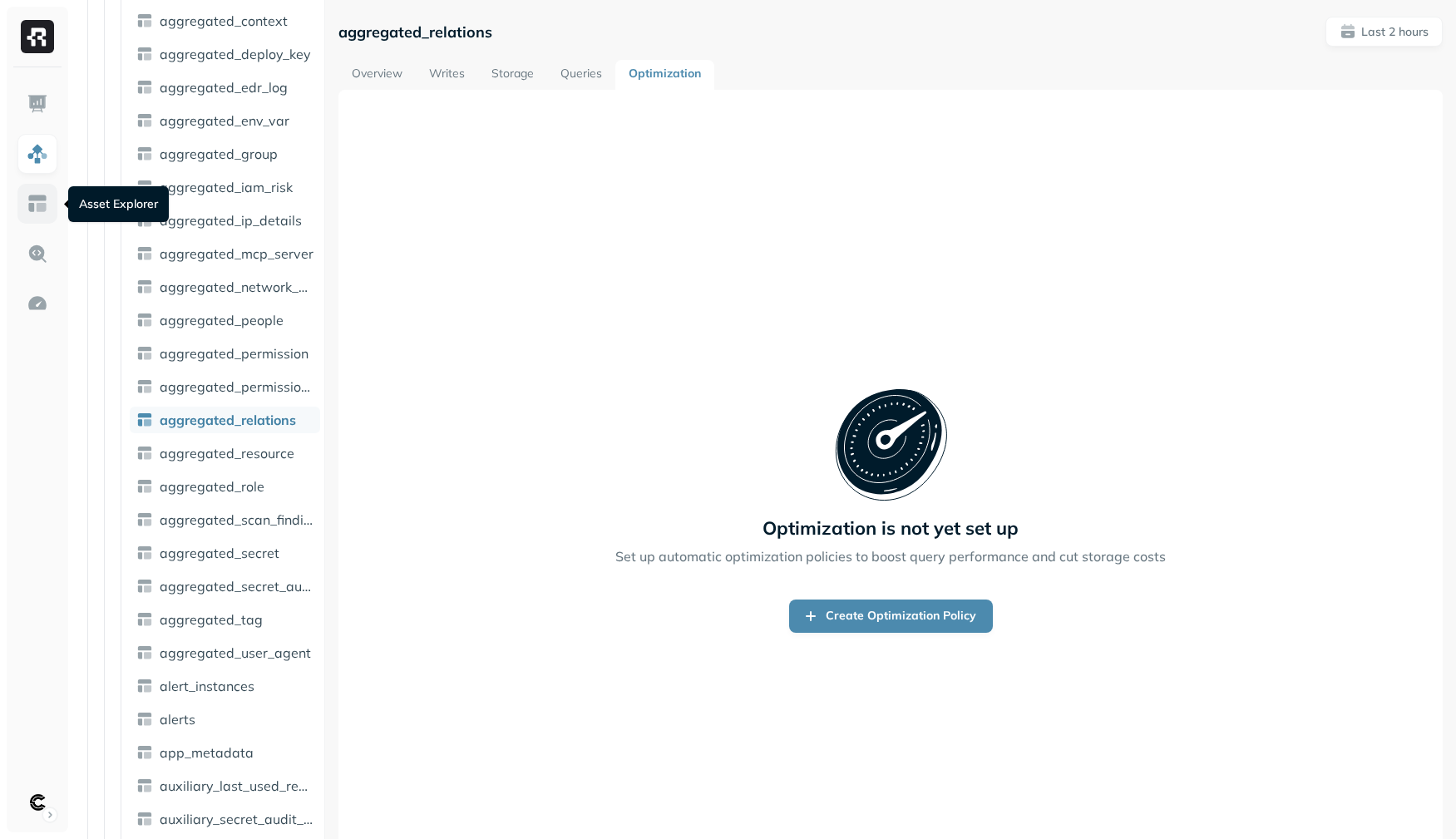
click at [47, 209] on img at bounding box center [38, 204] width 22 height 22
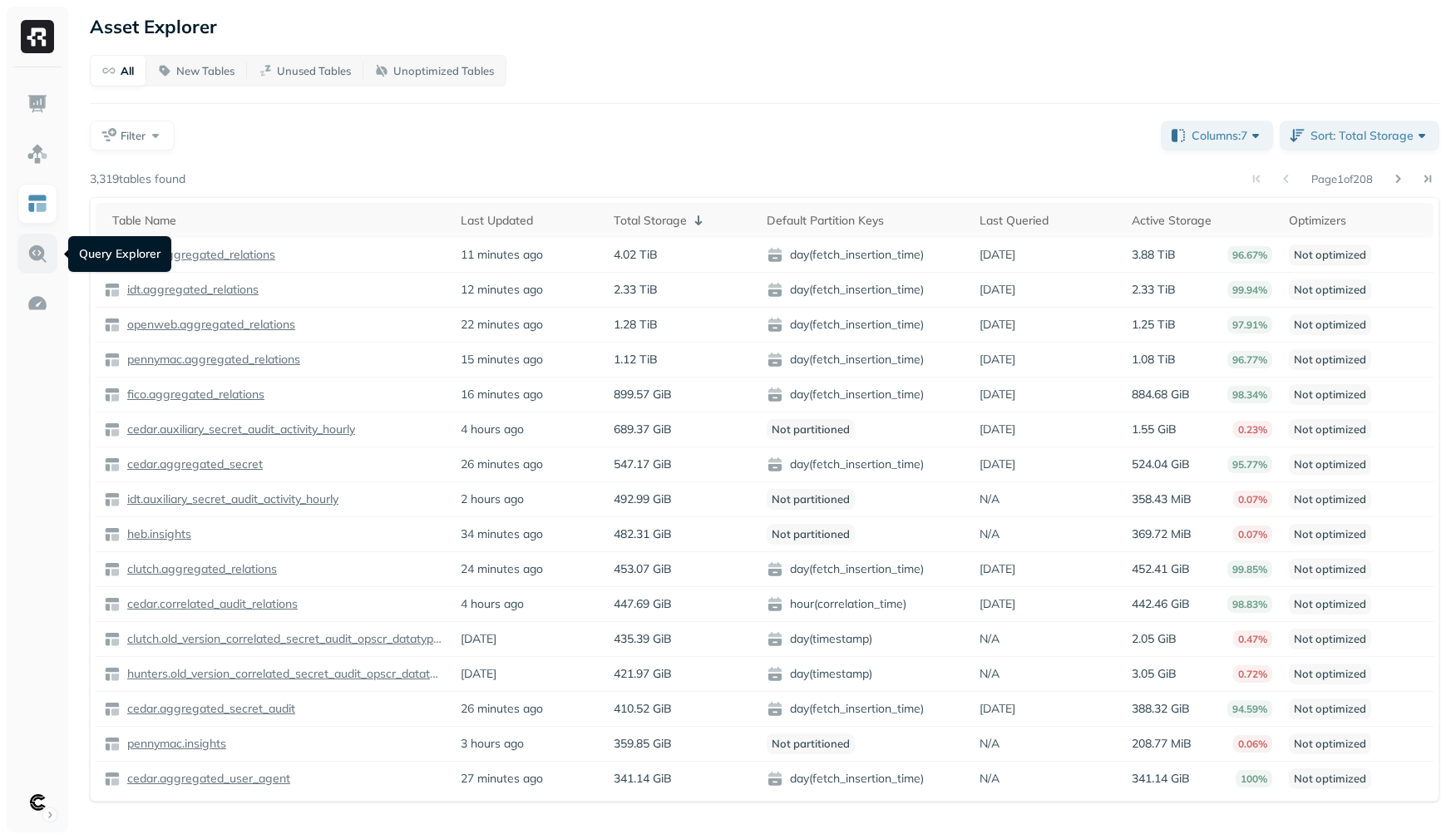
click at [38, 260] on img at bounding box center [38, 254] width 22 height 22
